Goal: Transaction & Acquisition: Purchase product/service

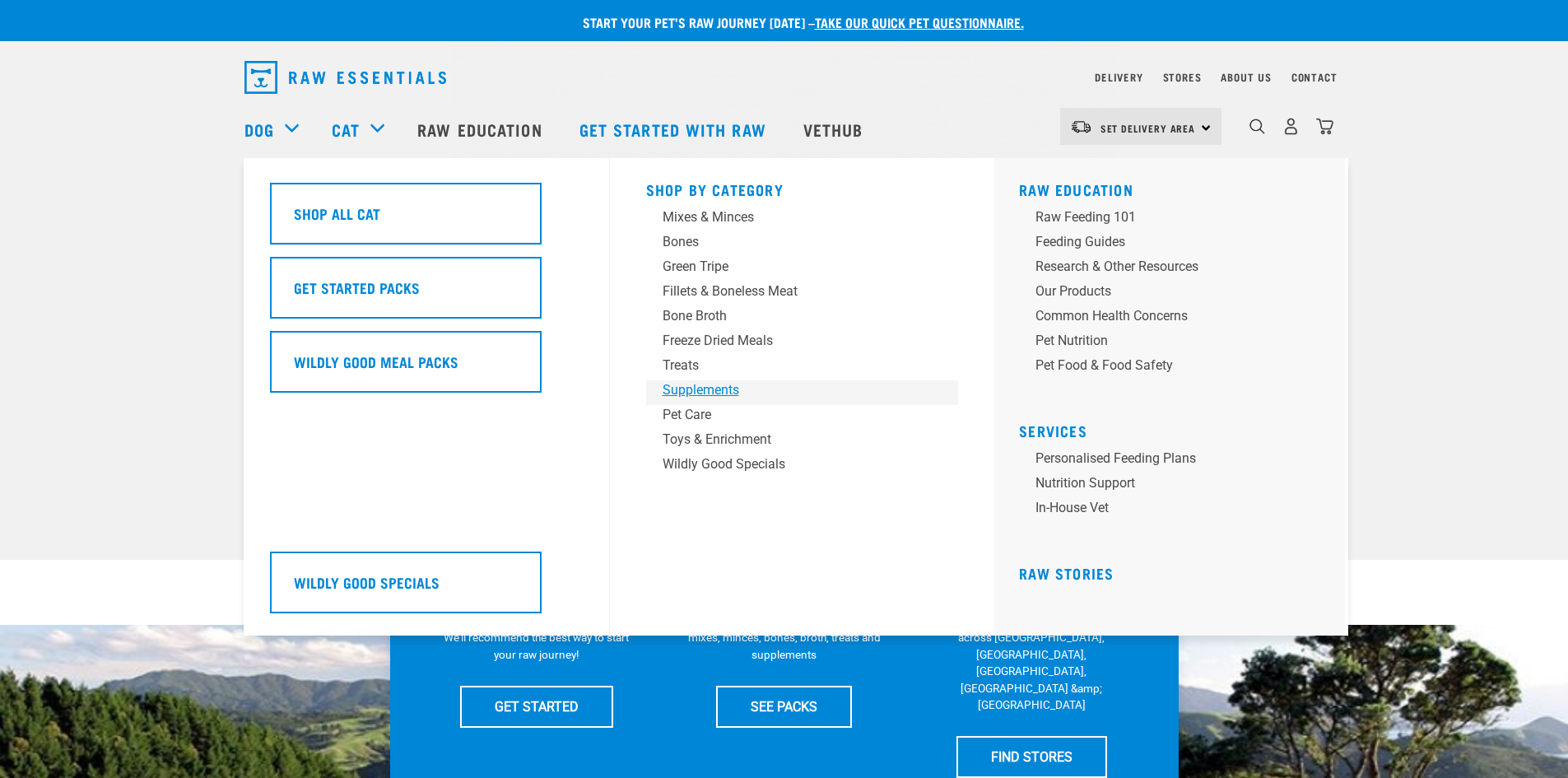
click at [722, 387] on div "Supplements" at bounding box center [791, 389] width 257 height 20
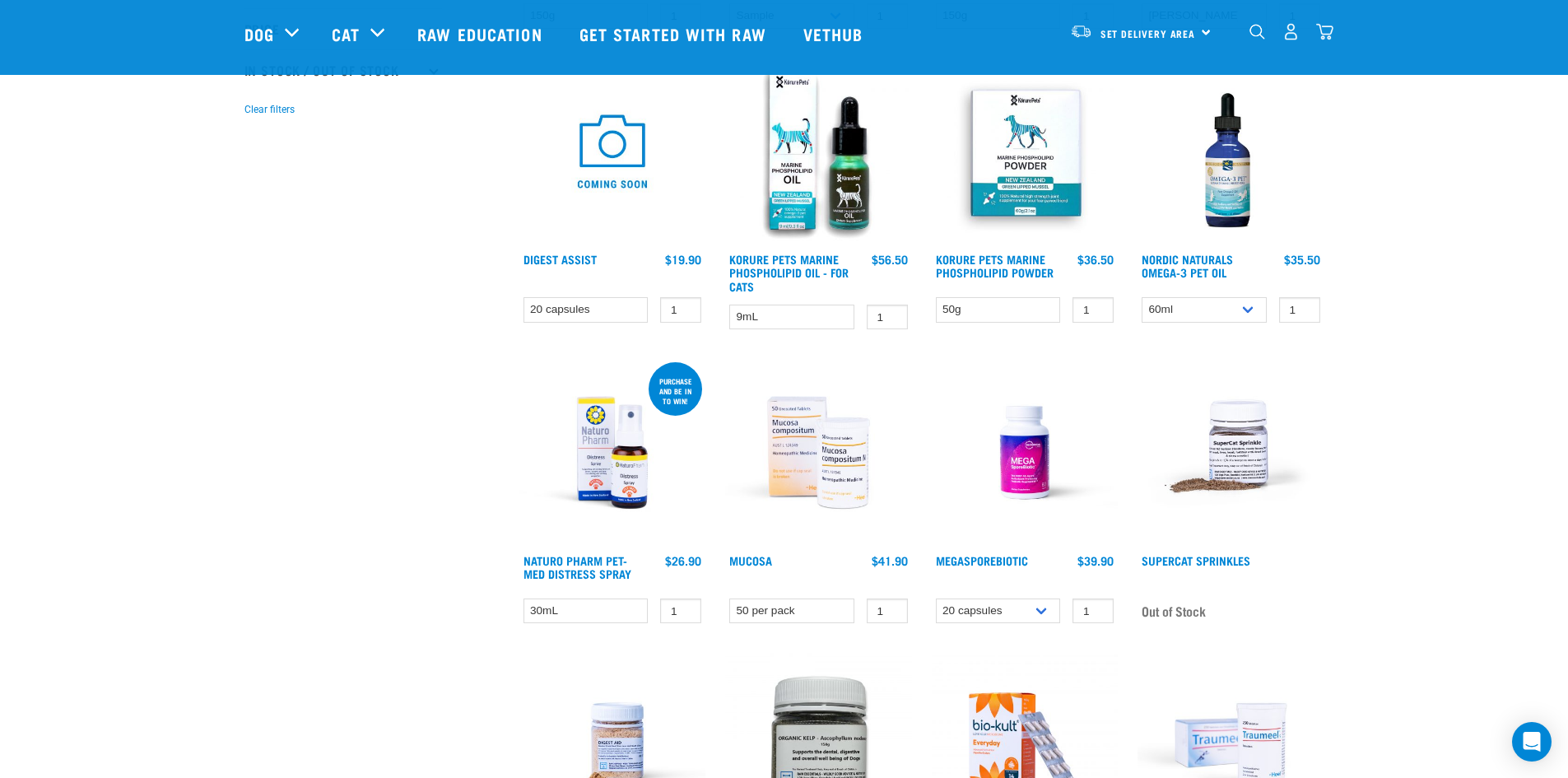
scroll to position [494, 0]
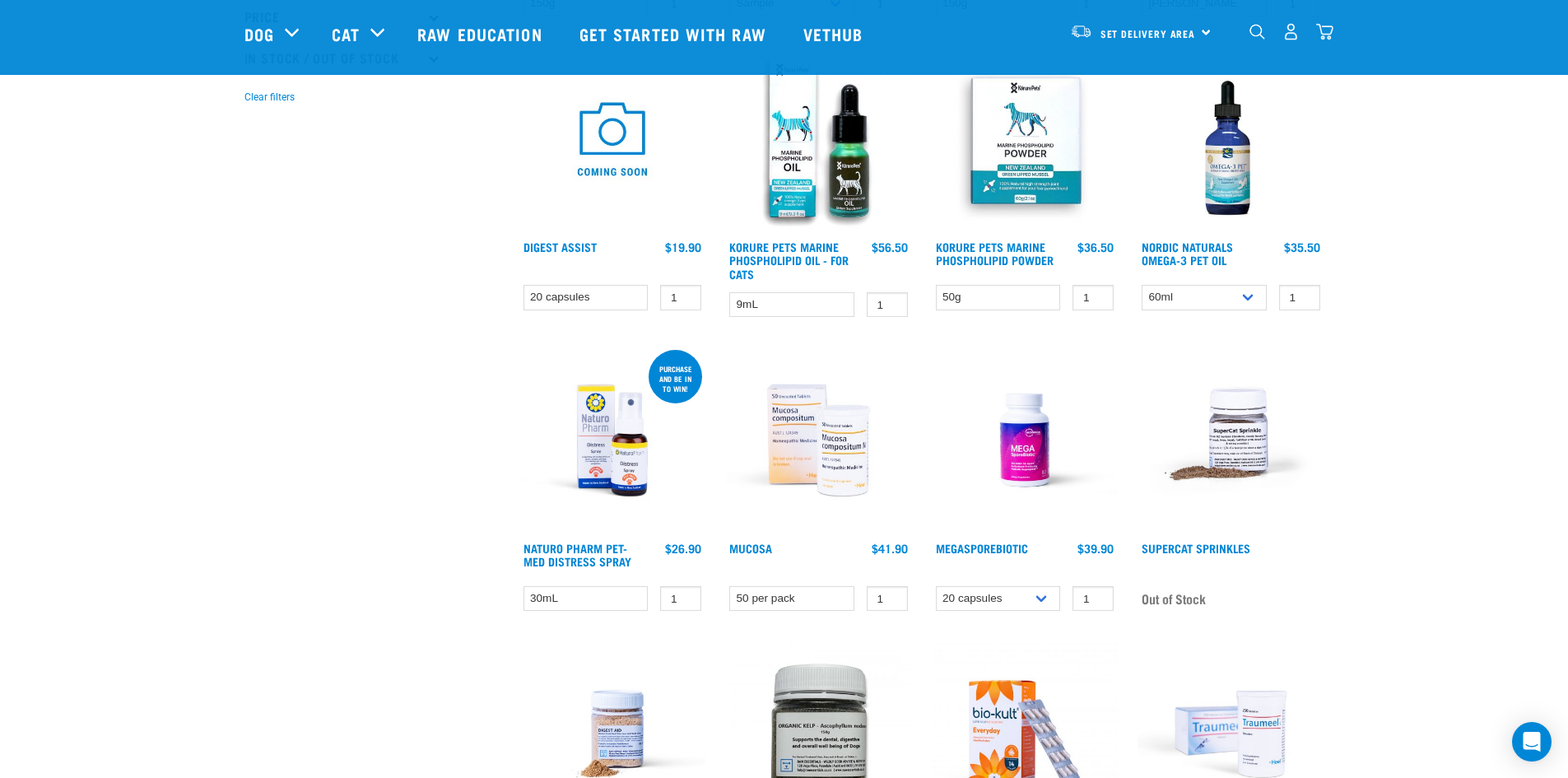
click at [1222, 185] on img at bounding box center [1230, 139] width 187 height 187
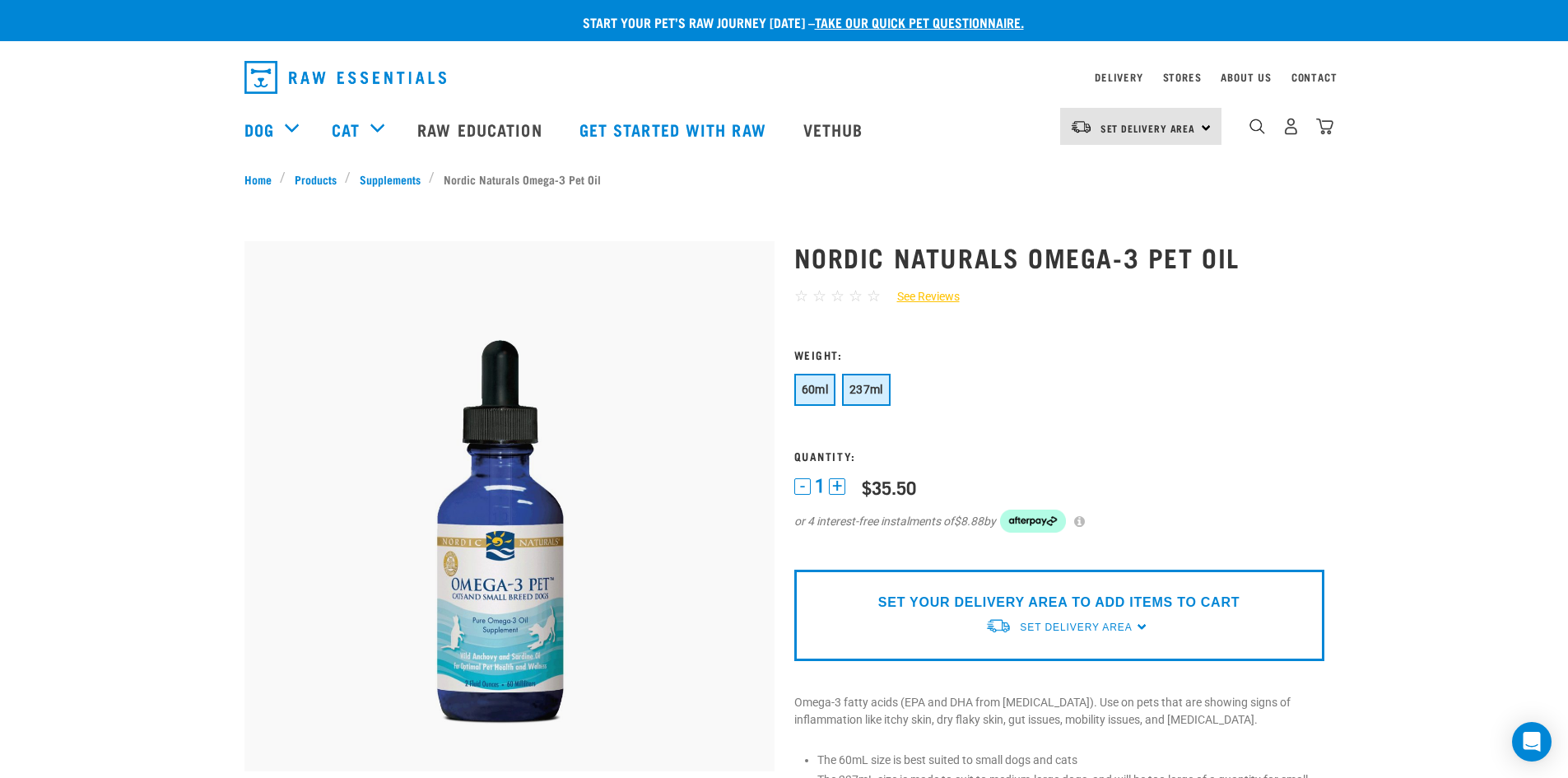
drag, startPoint x: 865, startPoint y: 388, endPoint x: 969, endPoint y: 423, distance: 109.7
click at [866, 388] on span "237ml" at bounding box center [866, 389] width 34 height 13
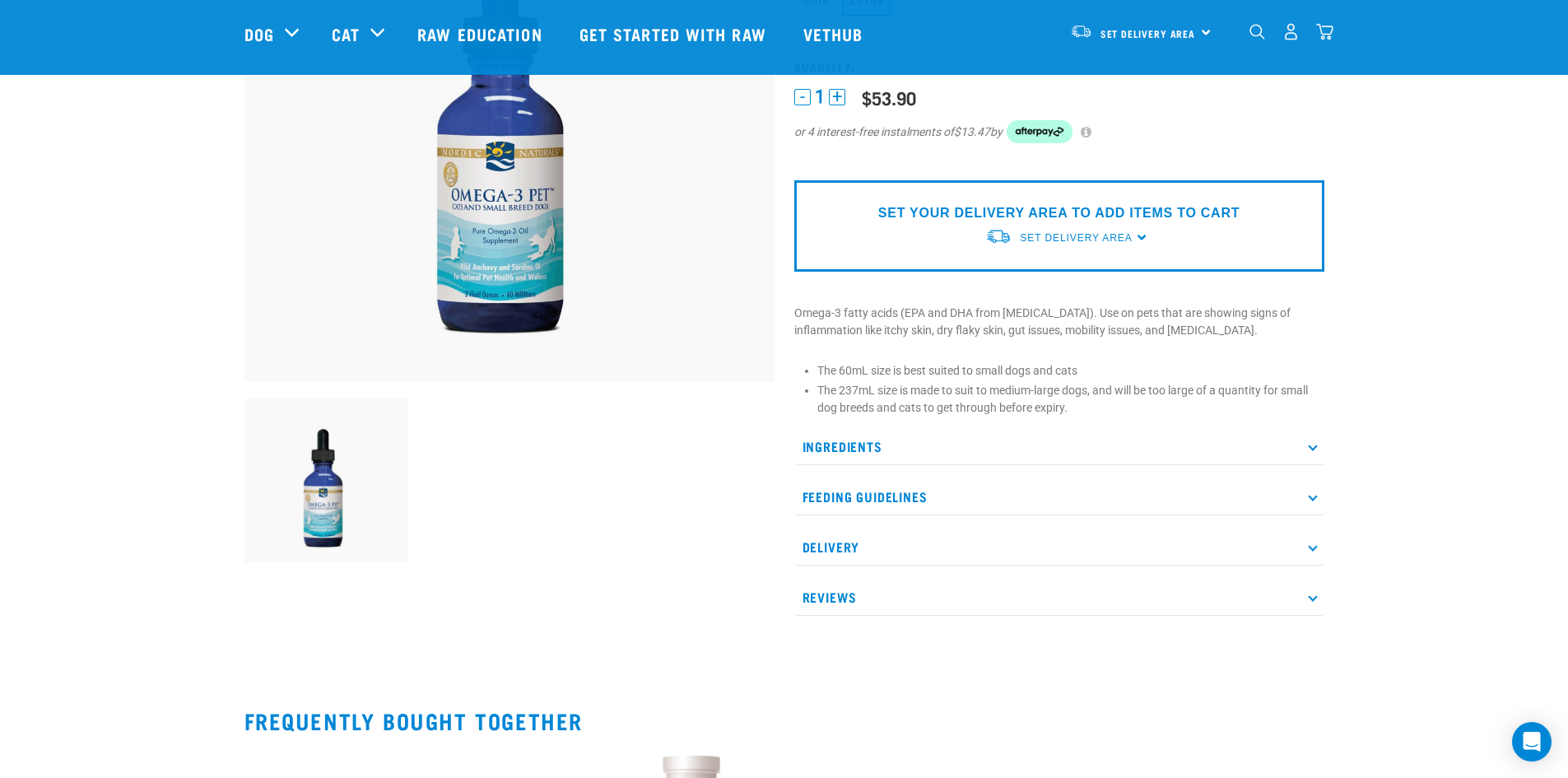
scroll to position [494, 0]
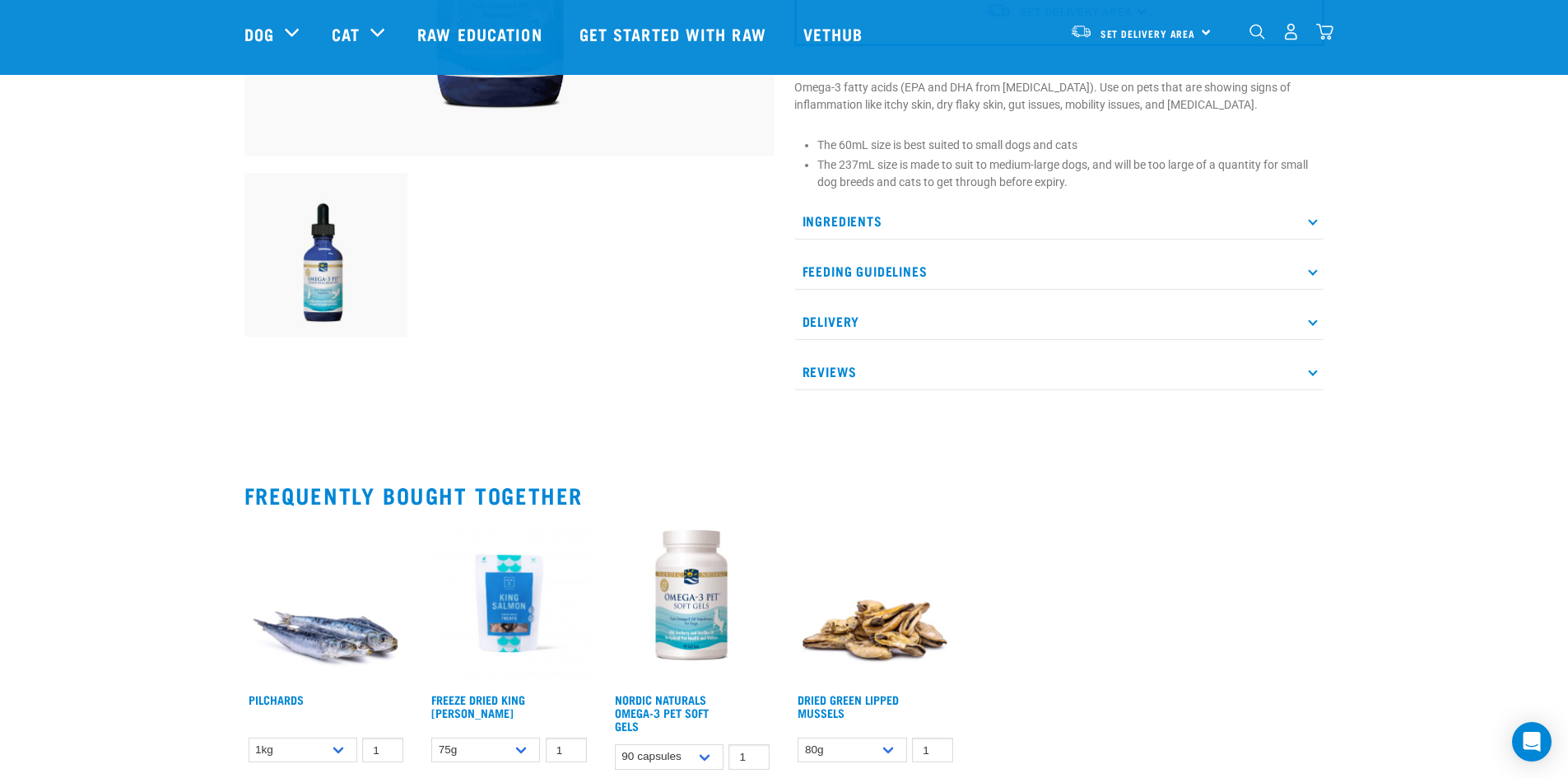
click at [688, 609] on img at bounding box center [693, 603] width 164 height 164
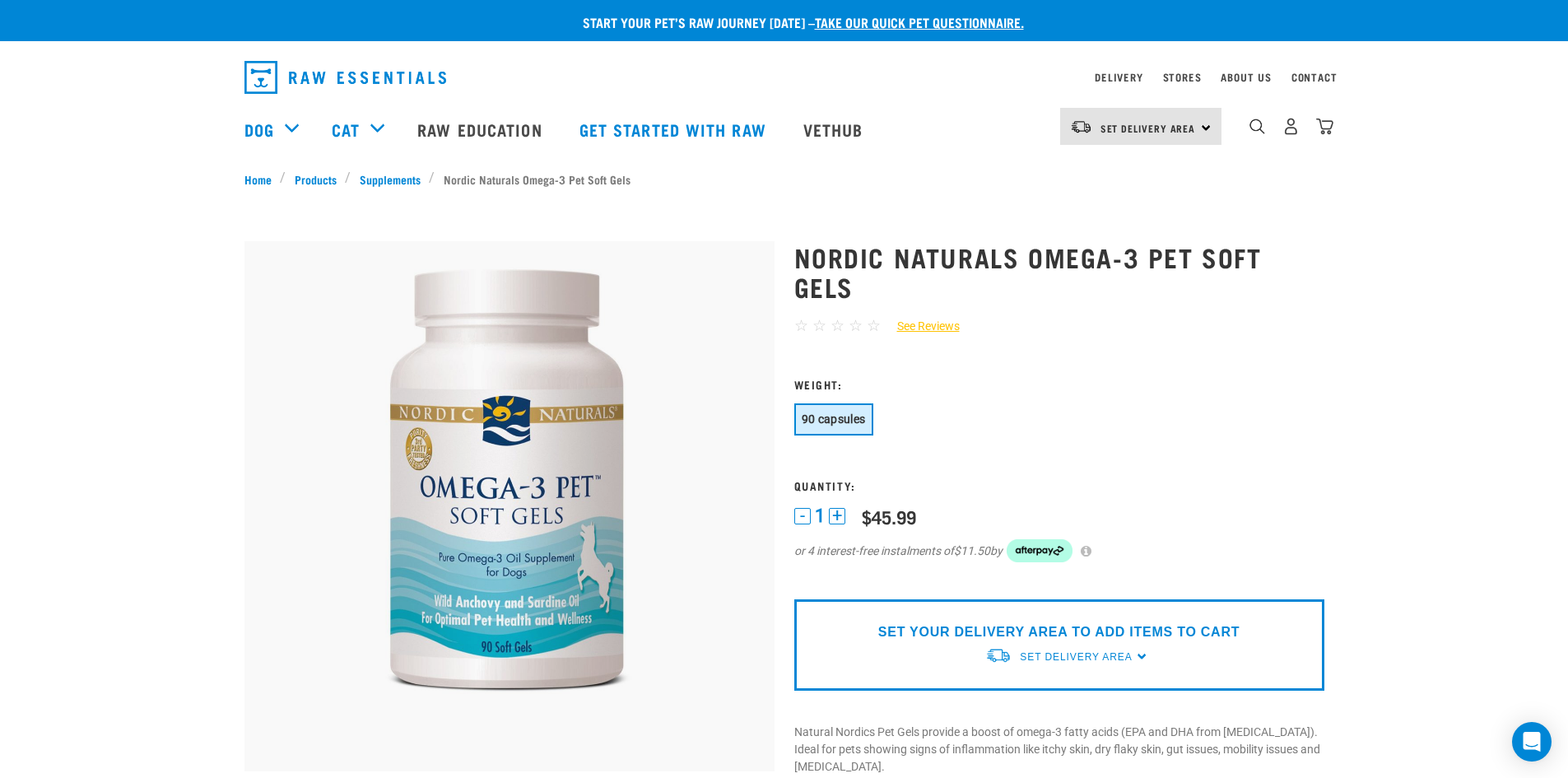
click at [1206, 127] on div "Set Delivery Area North Island South Island" at bounding box center [1140, 126] width 161 height 37
click at [1299, 305] on div "Nordic Naturals Omega-3 Pet Soft Gels ☆ ☆ ☆ ☆ ☆ See Reviews" at bounding box center [1059, 634] width 550 height 831
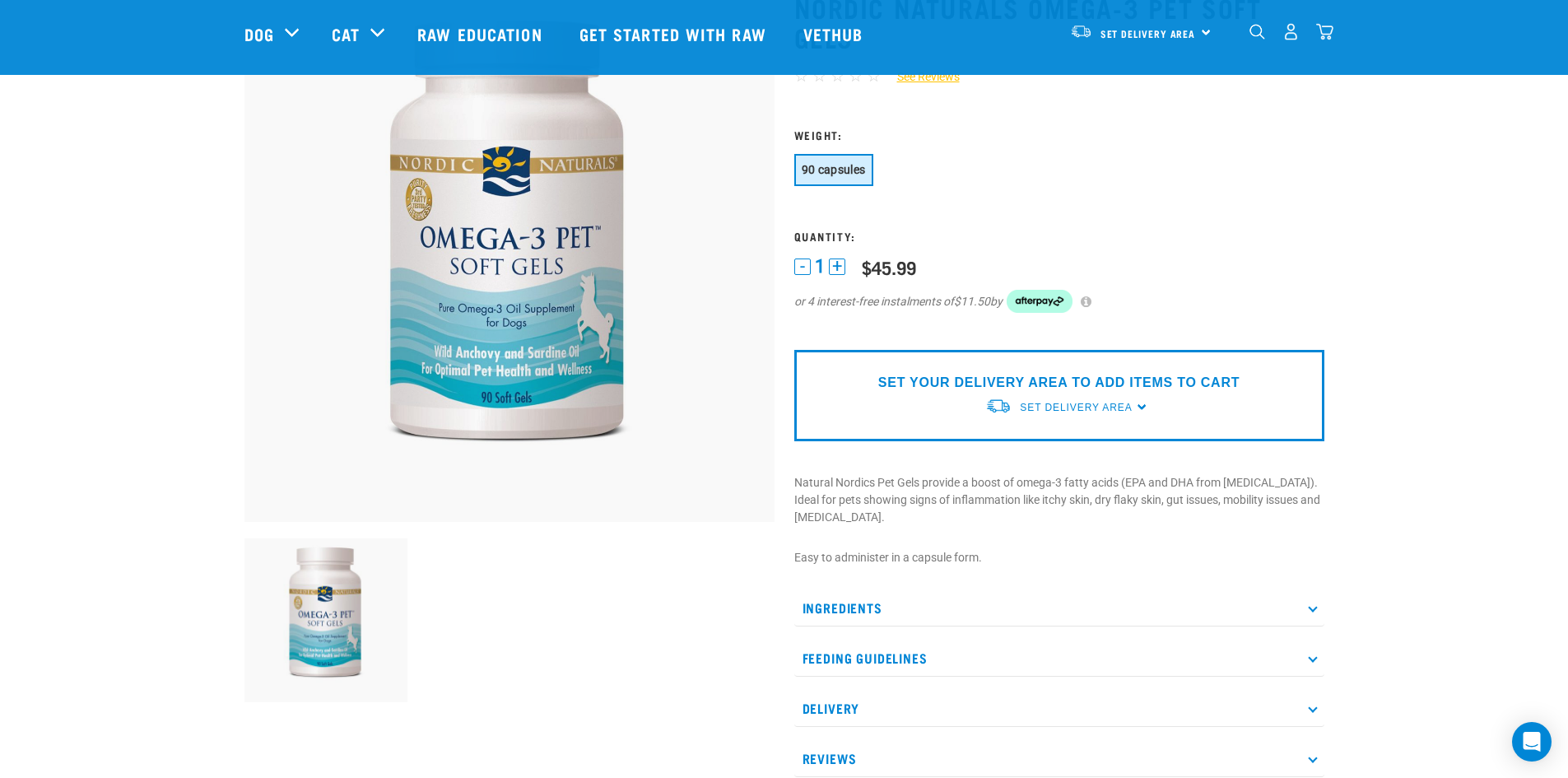
scroll to position [83, 0]
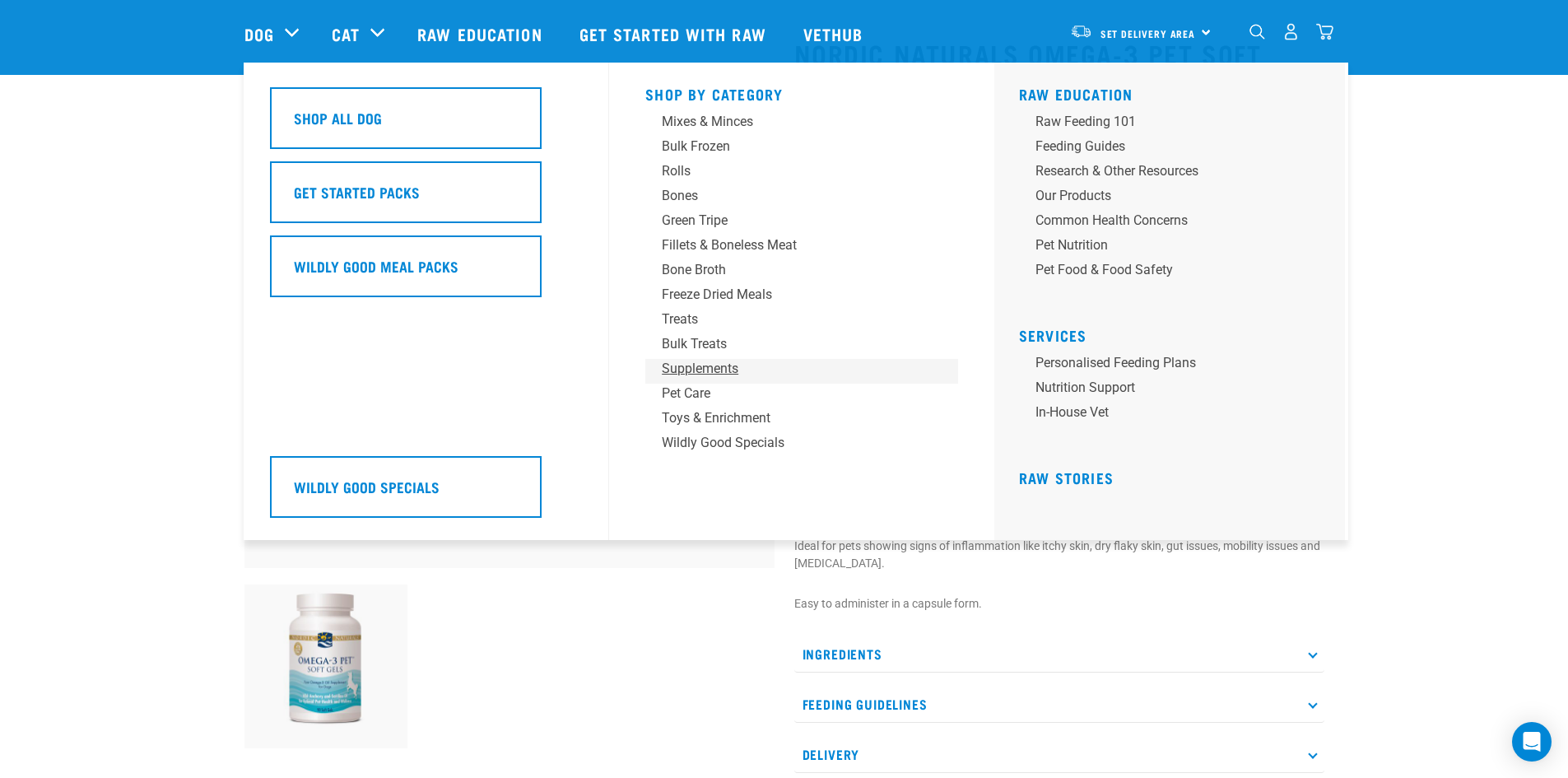
click at [724, 364] on div "Supplements" at bounding box center [790, 369] width 257 height 20
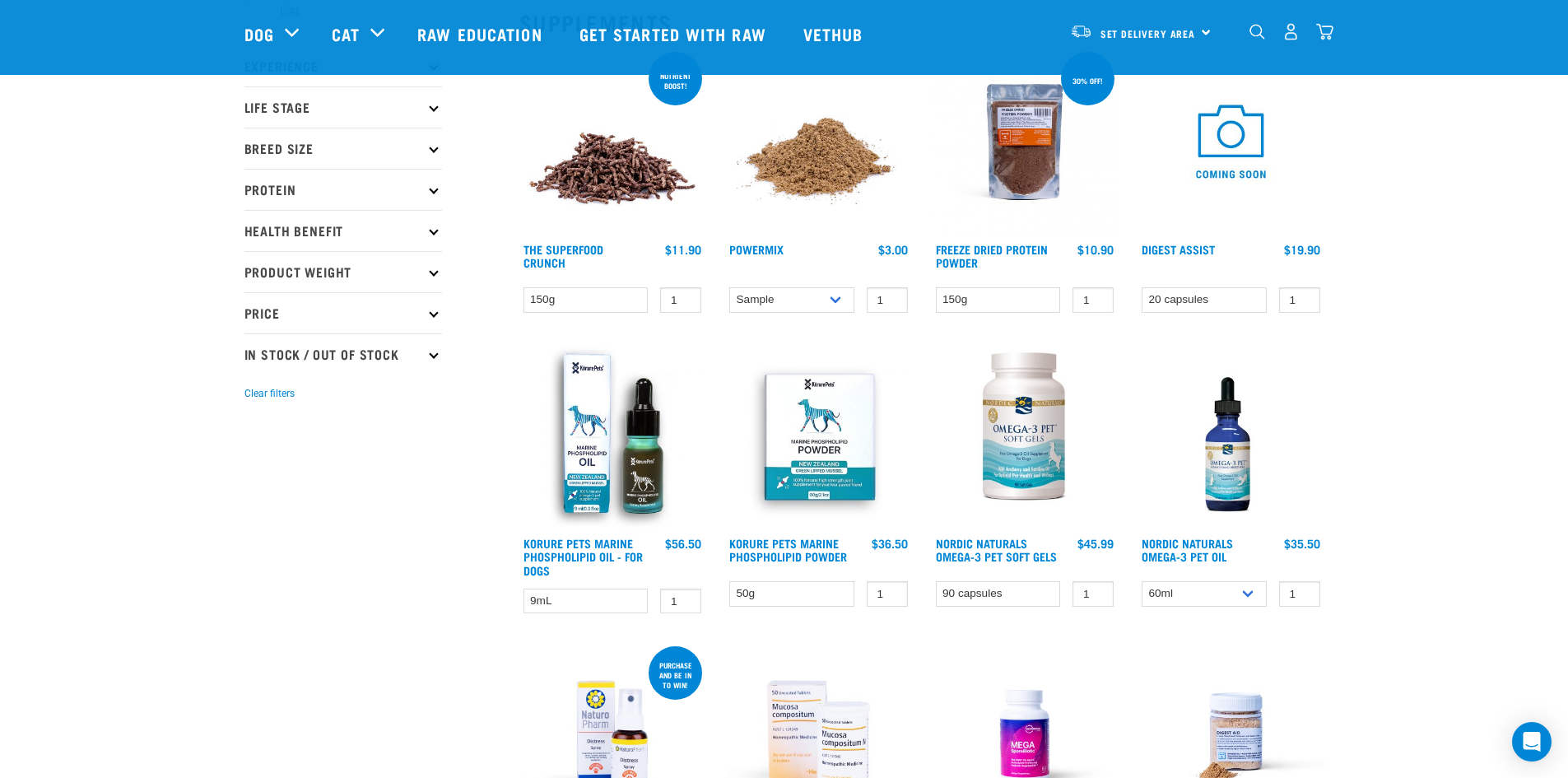
scroll to position [247, 0]
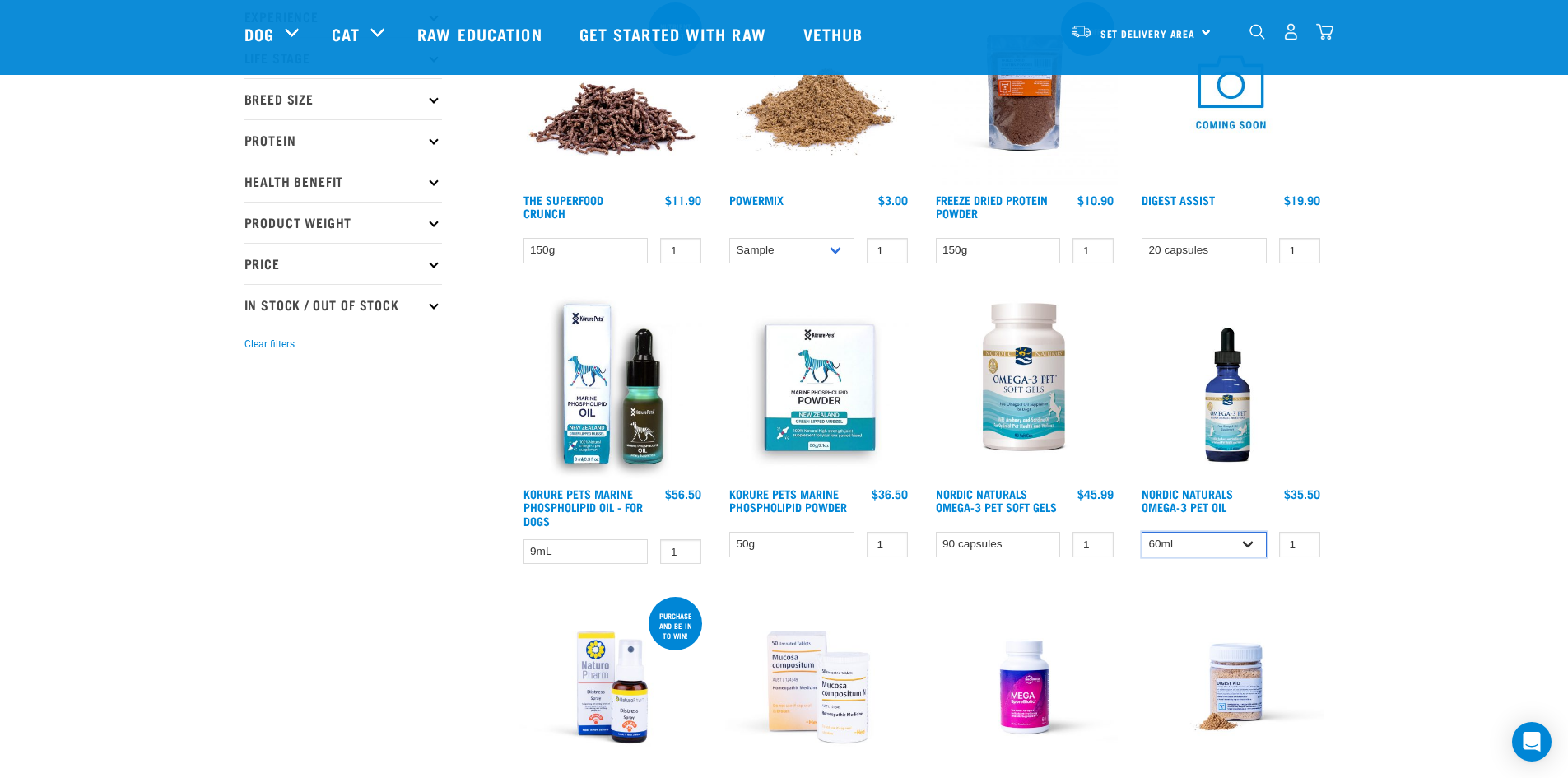
click at [1248, 543] on select "60ml 237ml" at bounding box center [1204, 545] width 125 height 26
select select "31264"
click at [1142, 532] on select "60ml 237ml" at bounding box center [1204, 545] width 125 height 26
click at [1231, 415] on img at bounding box center [1230, 386] width 187 height 187
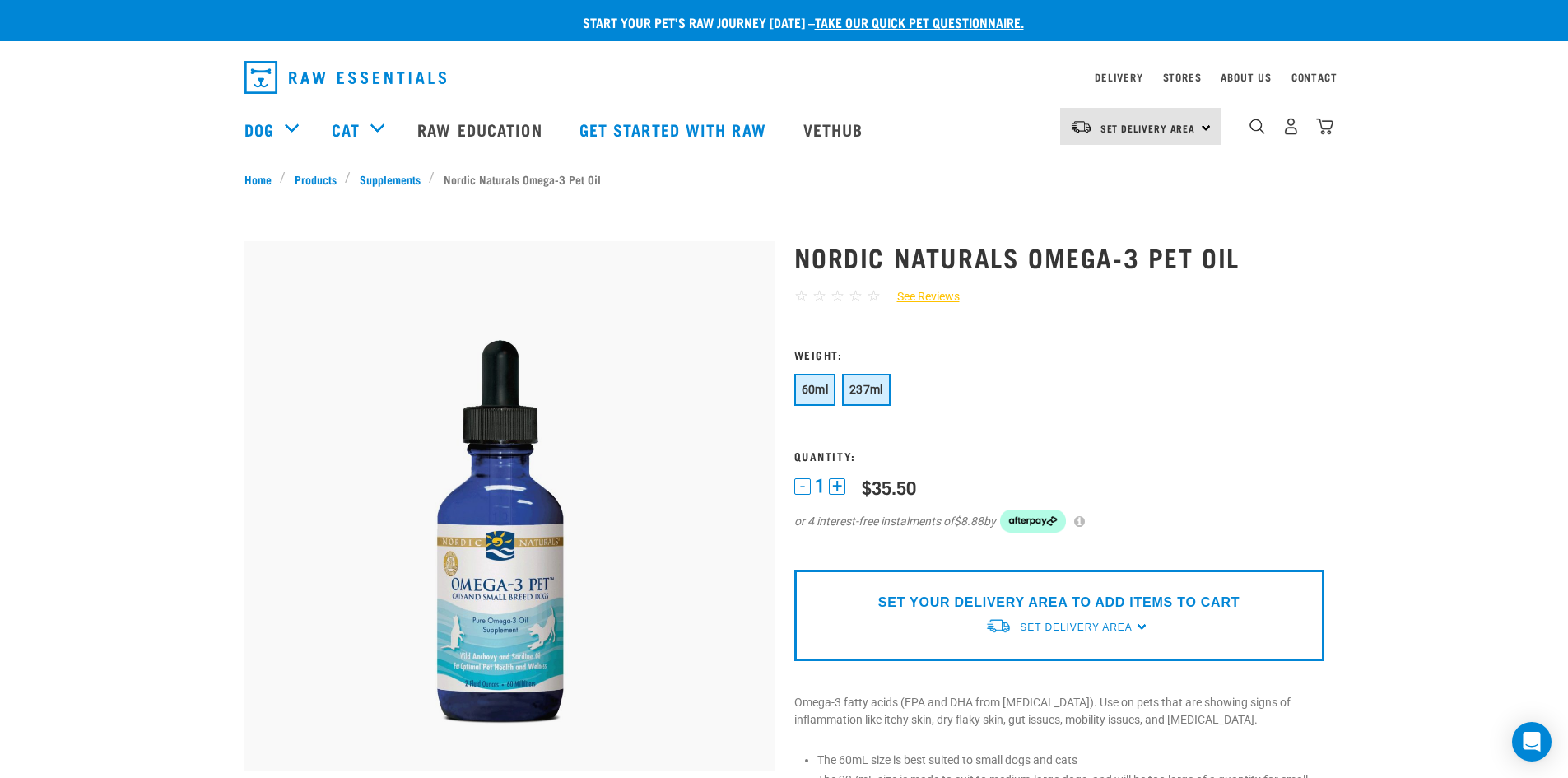
click at [868, 387] on span "237ml" at bounding box center [866, 389] width 34 height 13
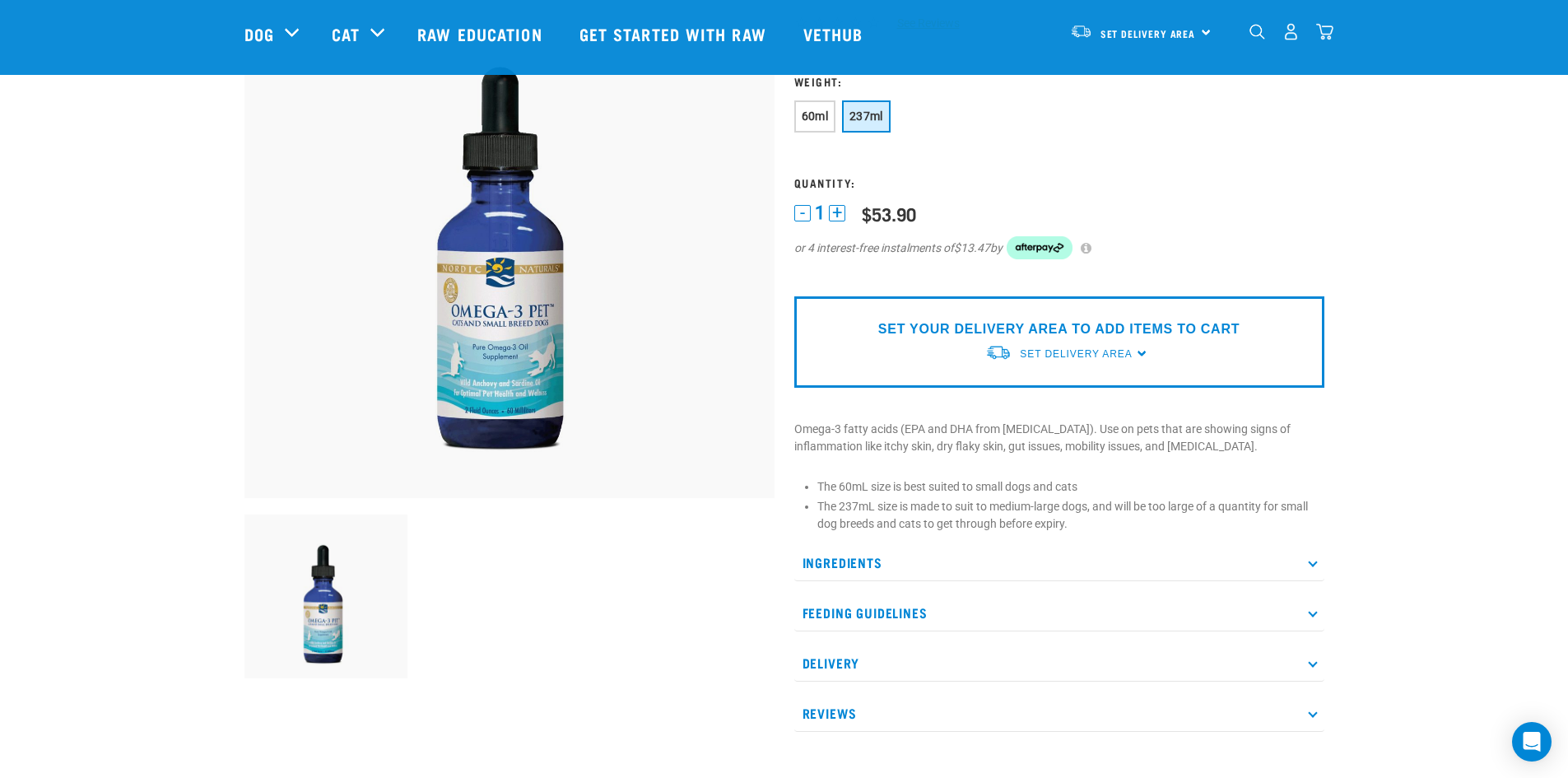
scroll to position [247, 0]
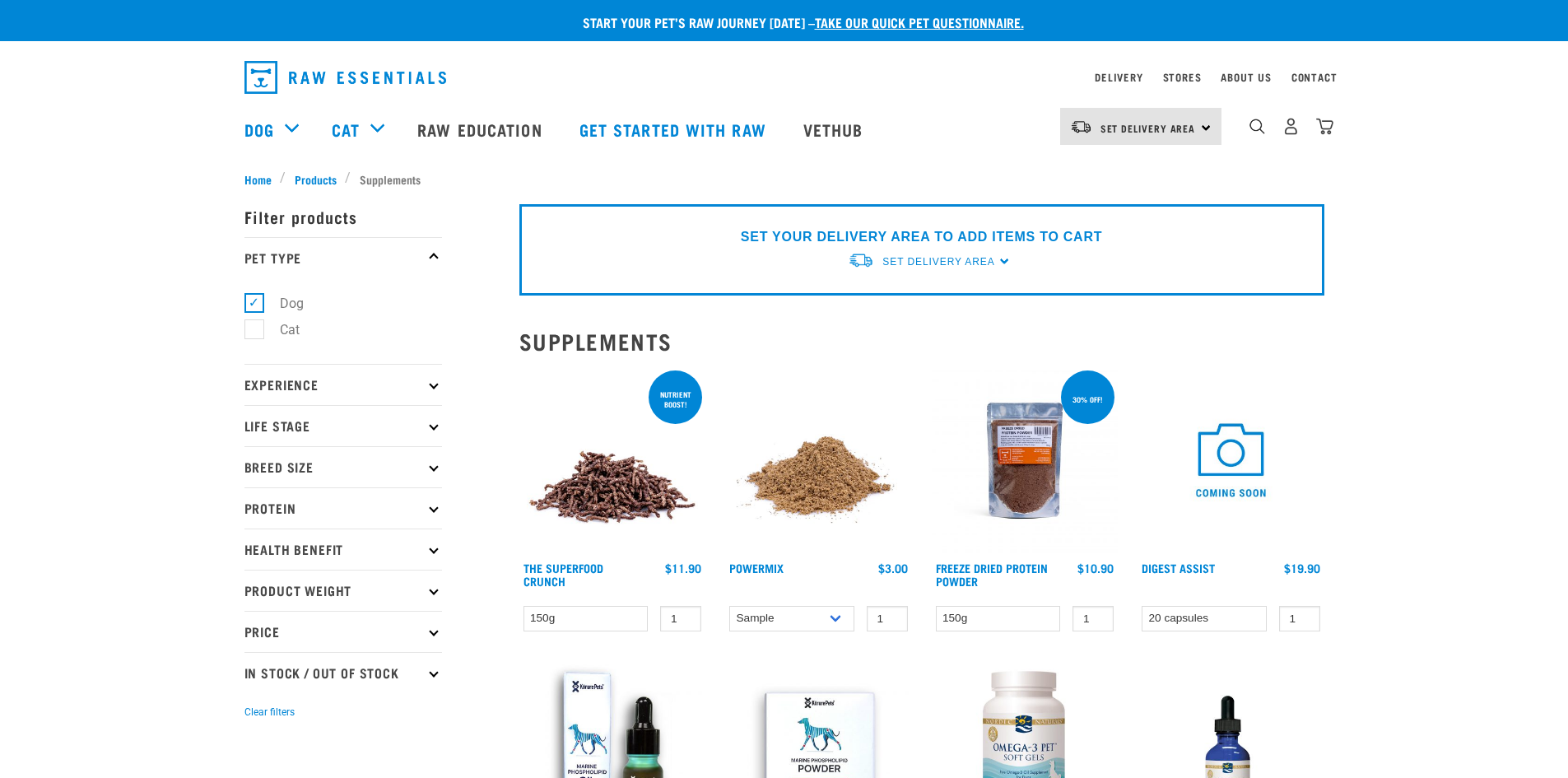
select select "31264"
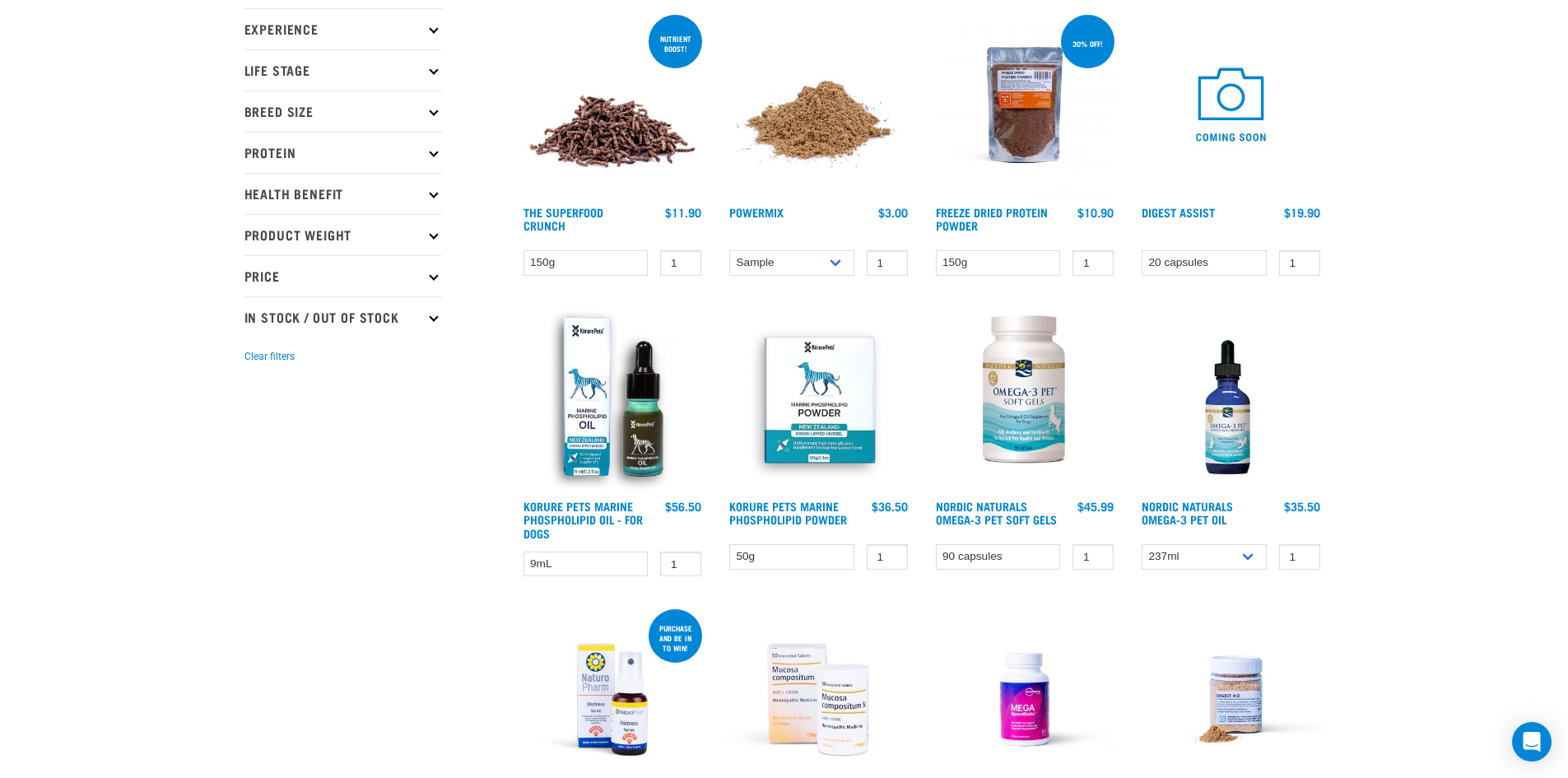
click at [1035, 403] on img at bounding box center [1024, 398] width 187 height 187
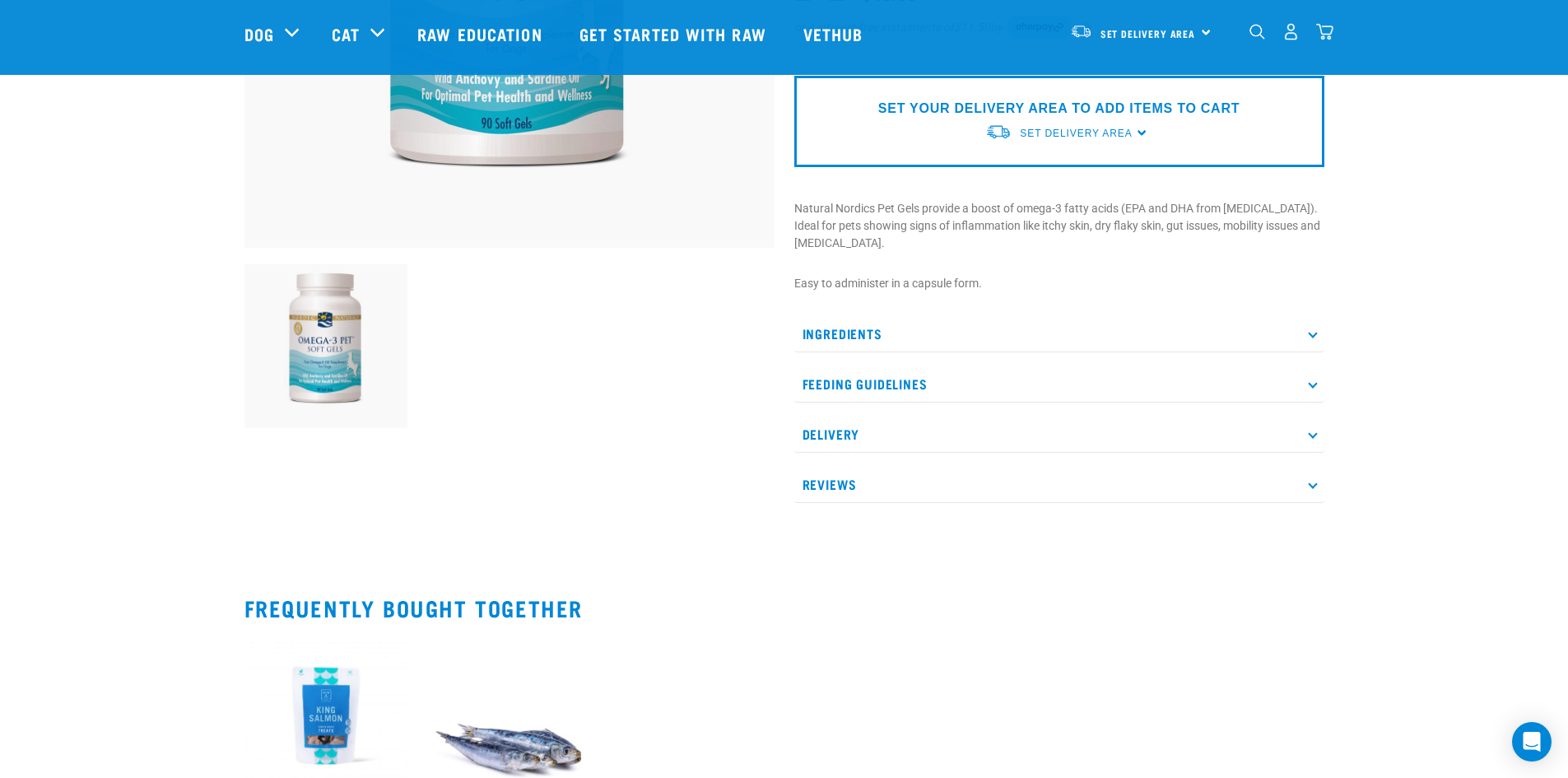
scroll to position [412, 0]
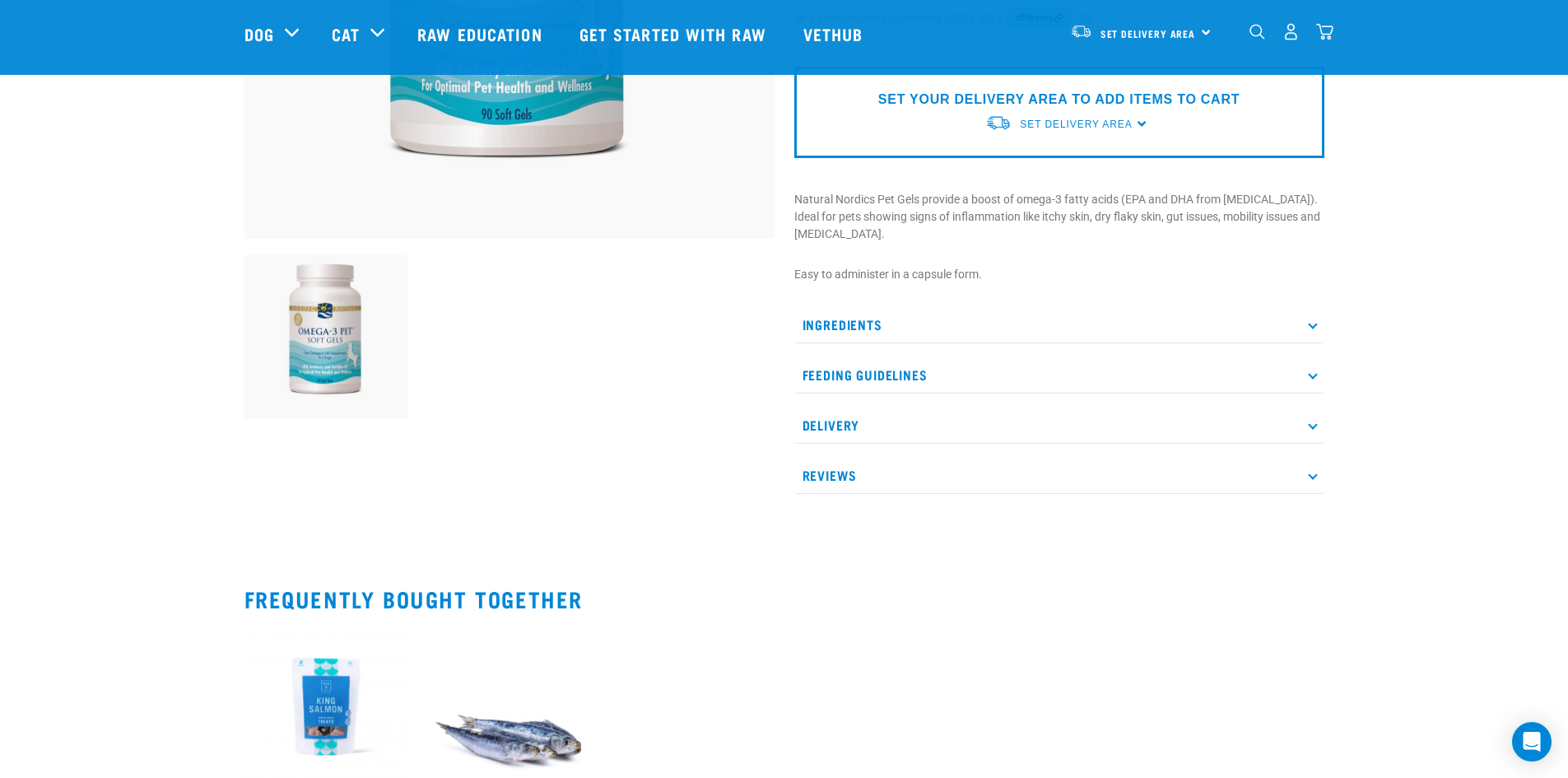
click at [1310, 320] on icon at bounding box center [1312, 324] width 9 height 9
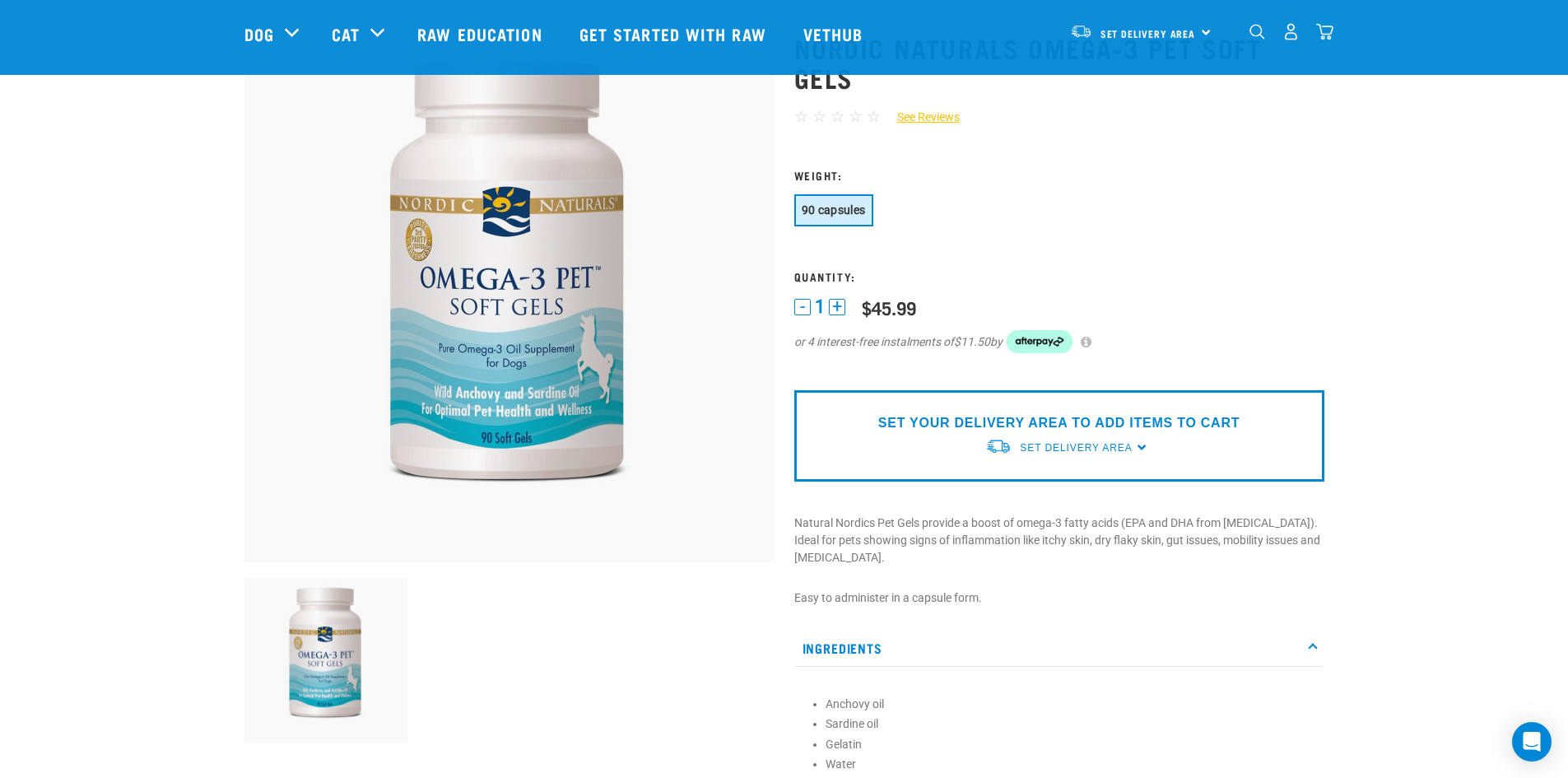
scroll to position [83, 0]
